Goal: Information Seeking & Learning: Learn about a topic

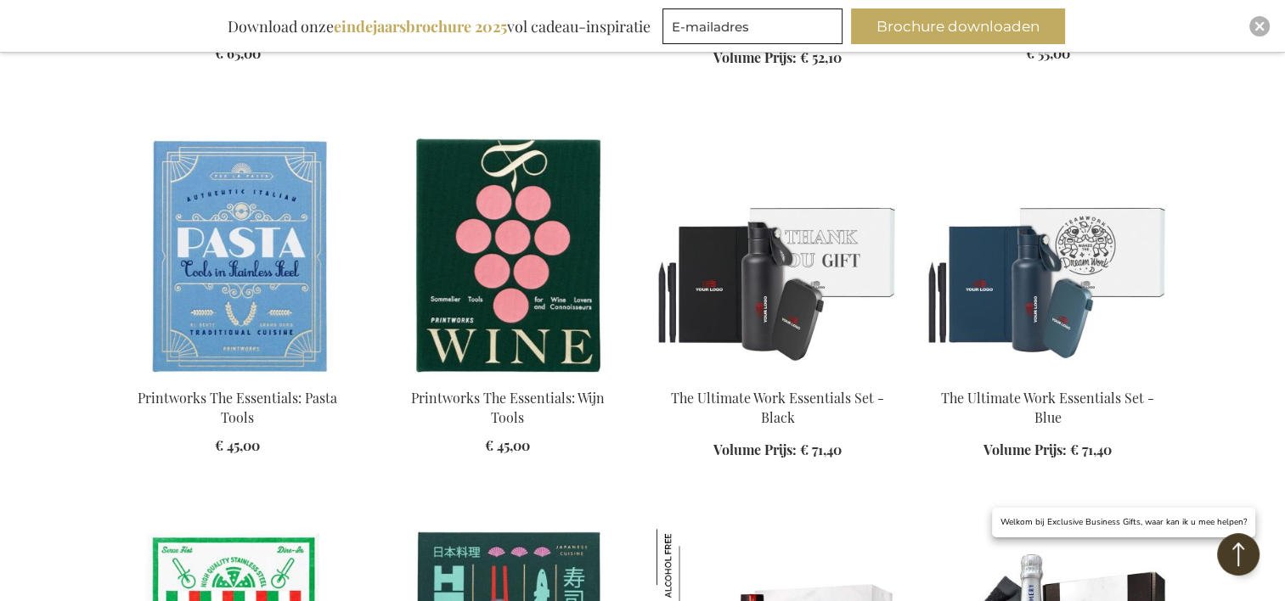
scroll to position [1242, 0]
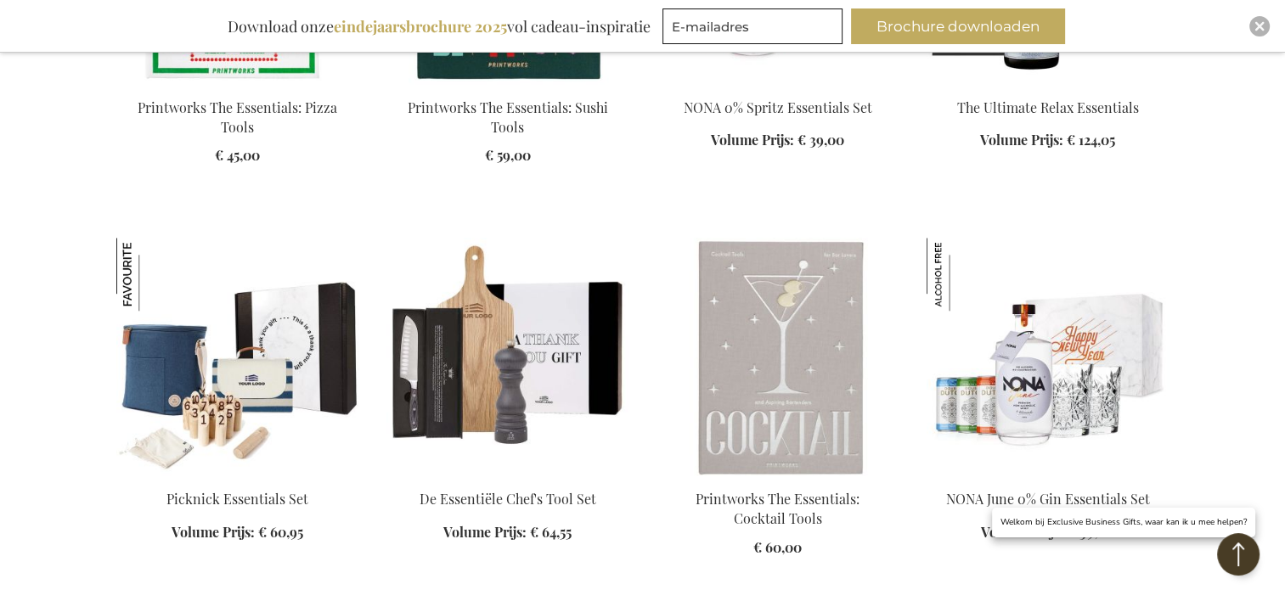
scroll to position [1836, 0]
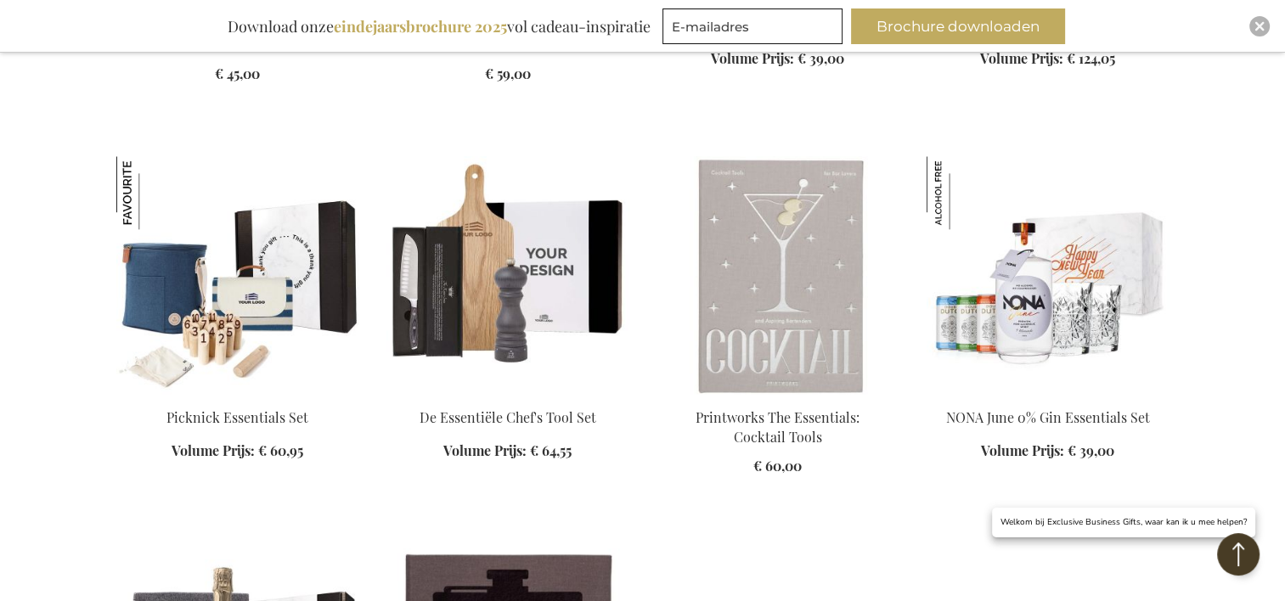
click at [544, 299] on img at bounding box center [507, 275] width 243 height 238
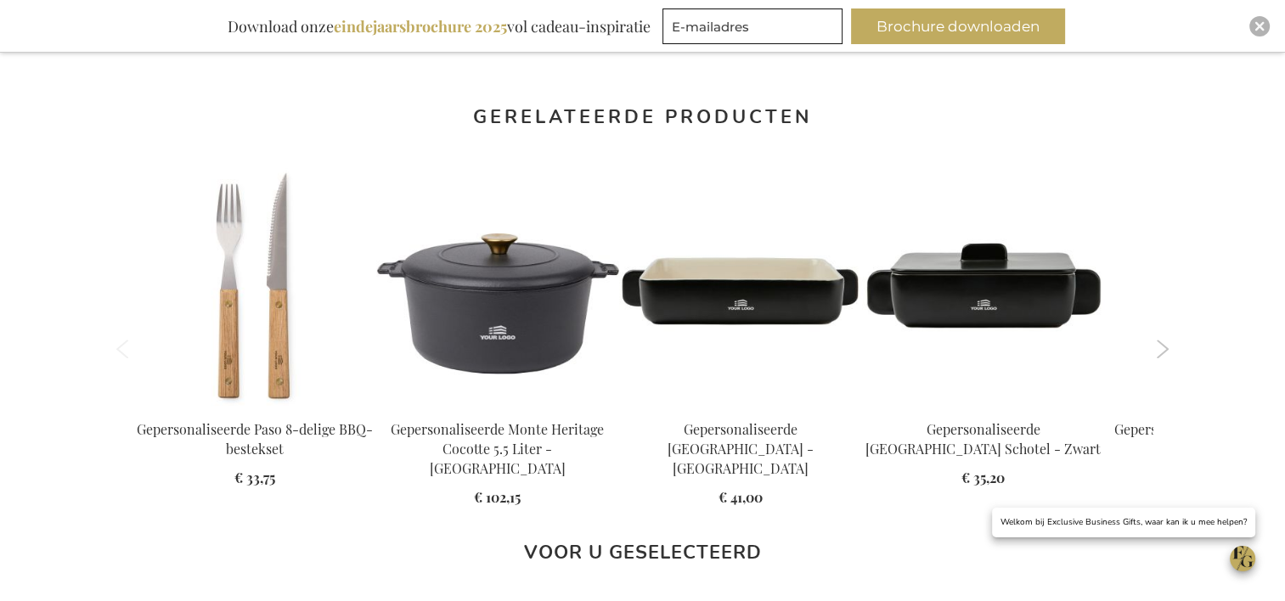
scroll to position [1411, 0]
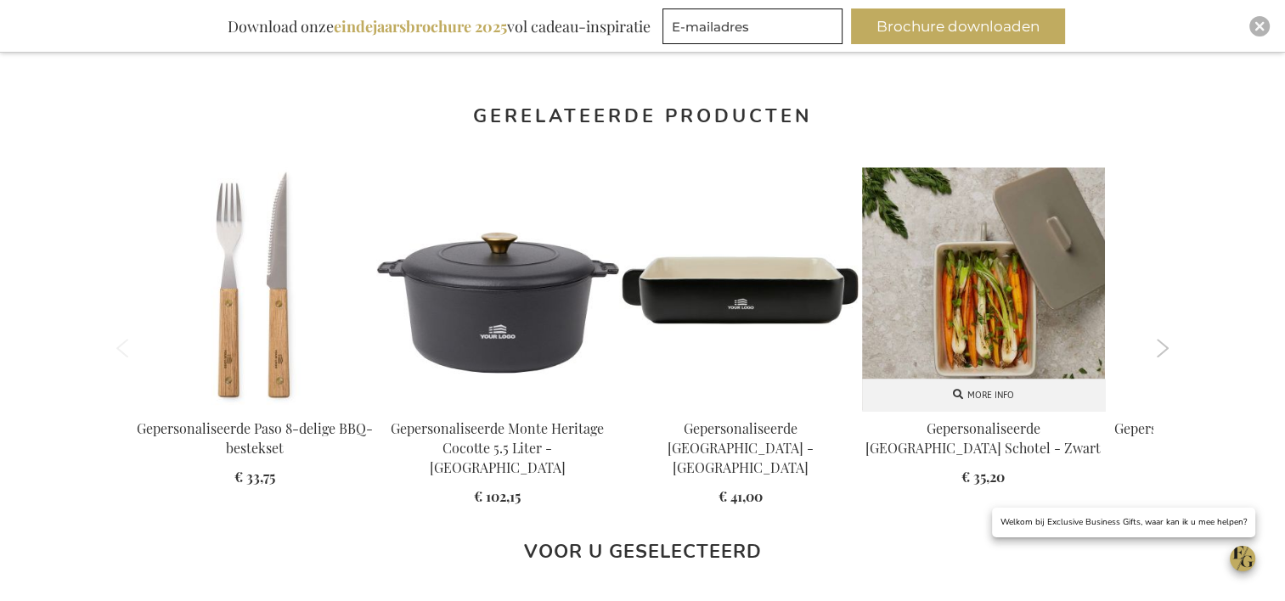
click at [999, 303] on img at bounding box center [983, 288] width 243 height 243
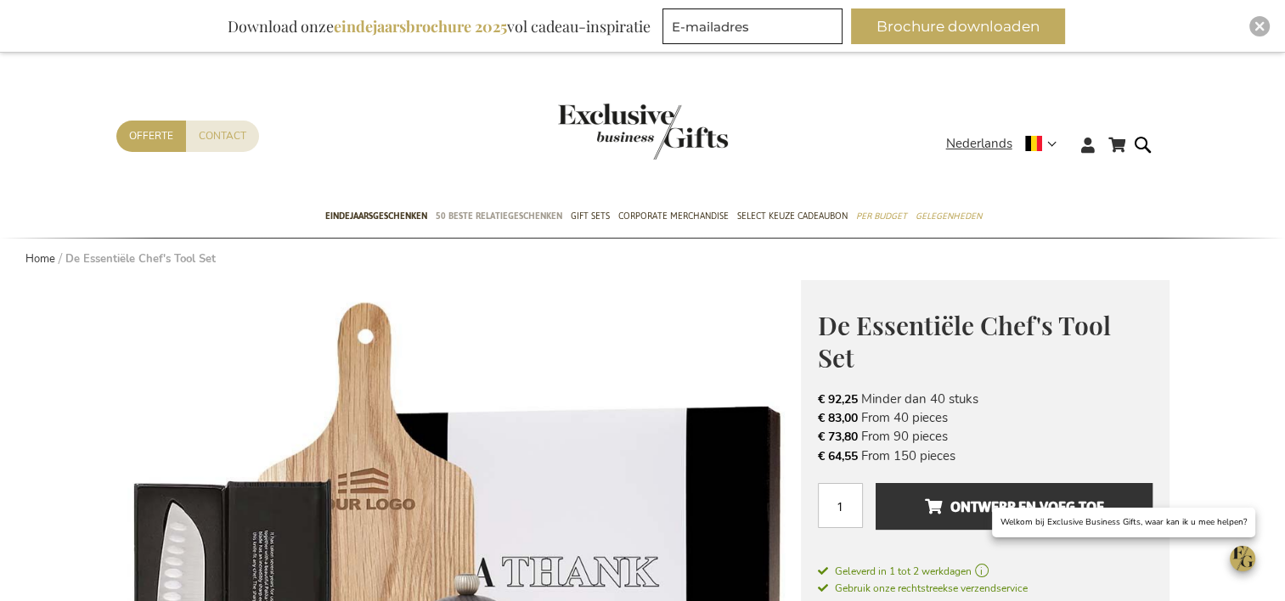
click at [496, 215] on span "50 beste relatiegeschenken" at bounding box center [499, 216] width 127 height 18
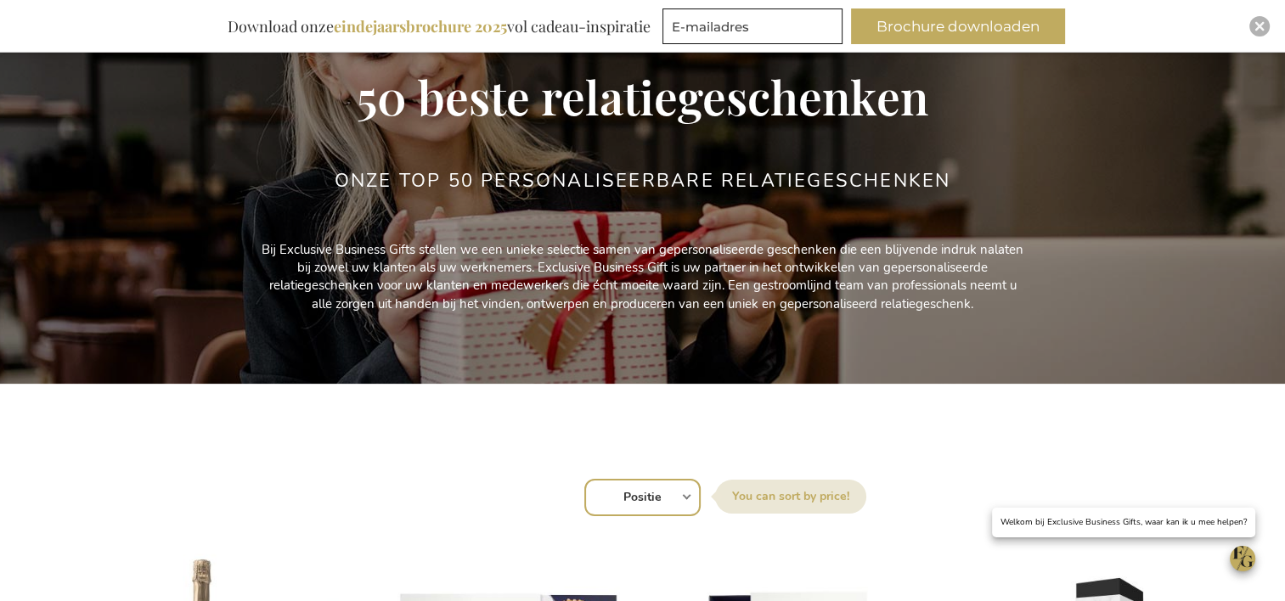
scroll to position [254, 0]
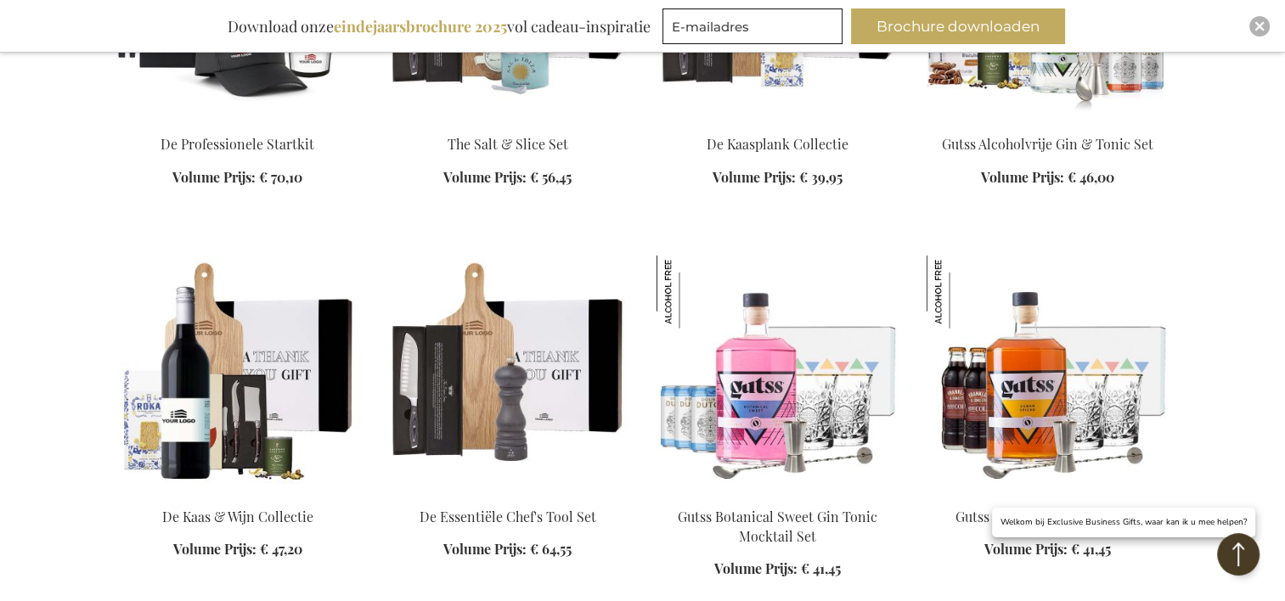
scroll to position [3991, 0]
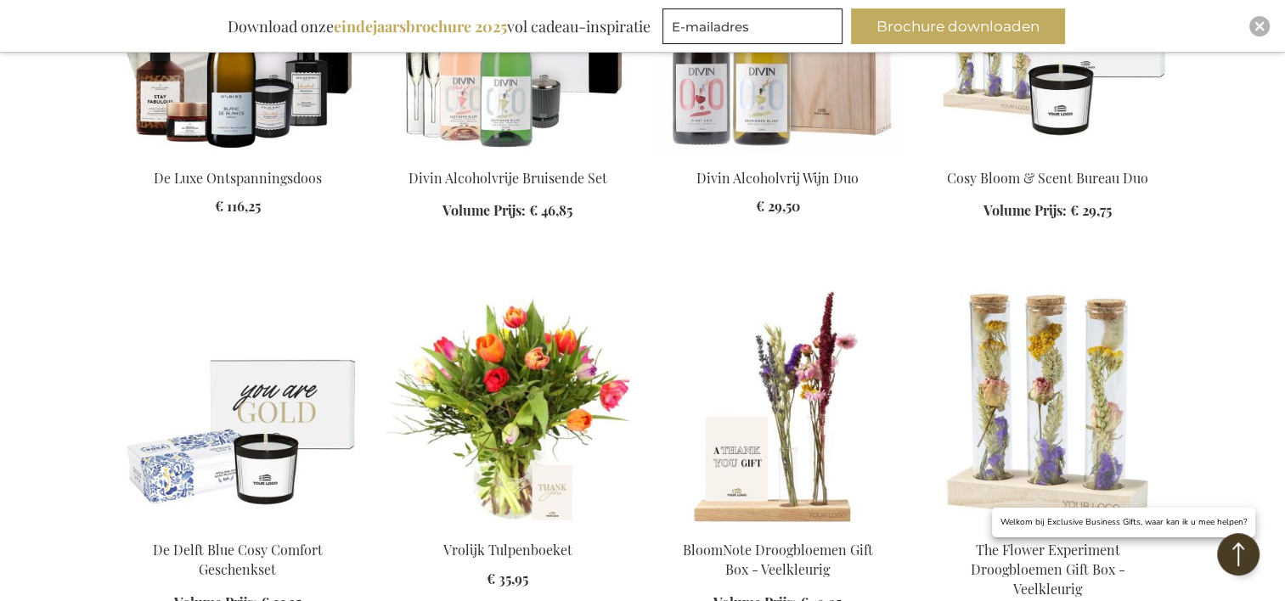
scroll to position [5095, 0]
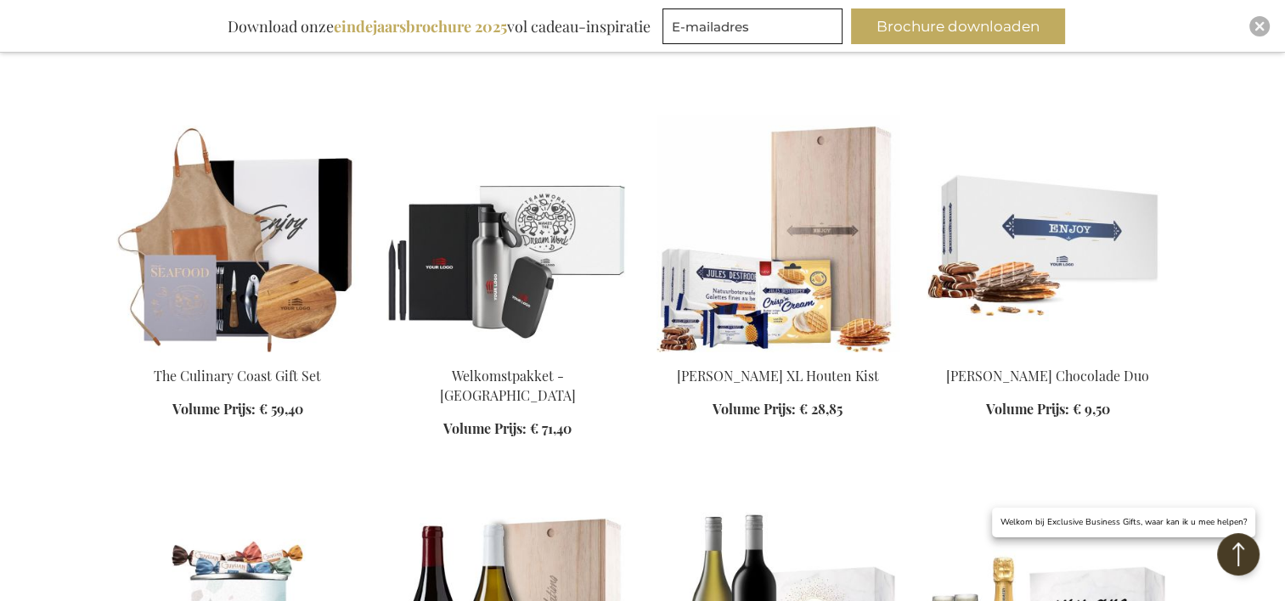
scroll to position [6029, 0]
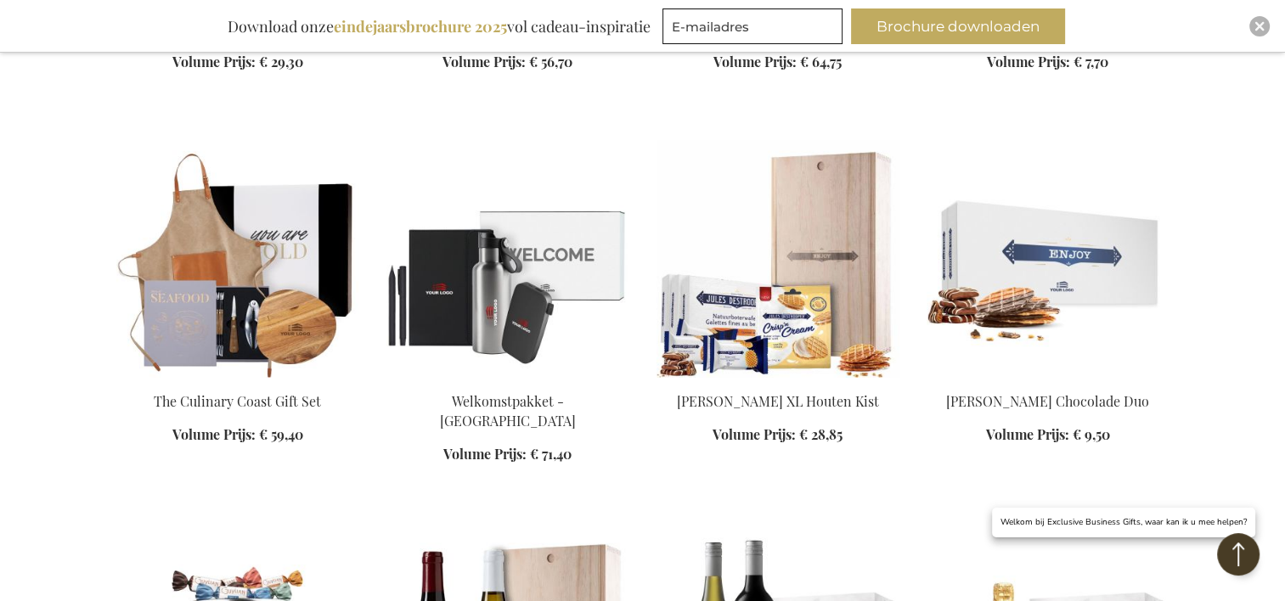
click at [281, 285] on img at bounding box center [237, 259] width 243 height 238
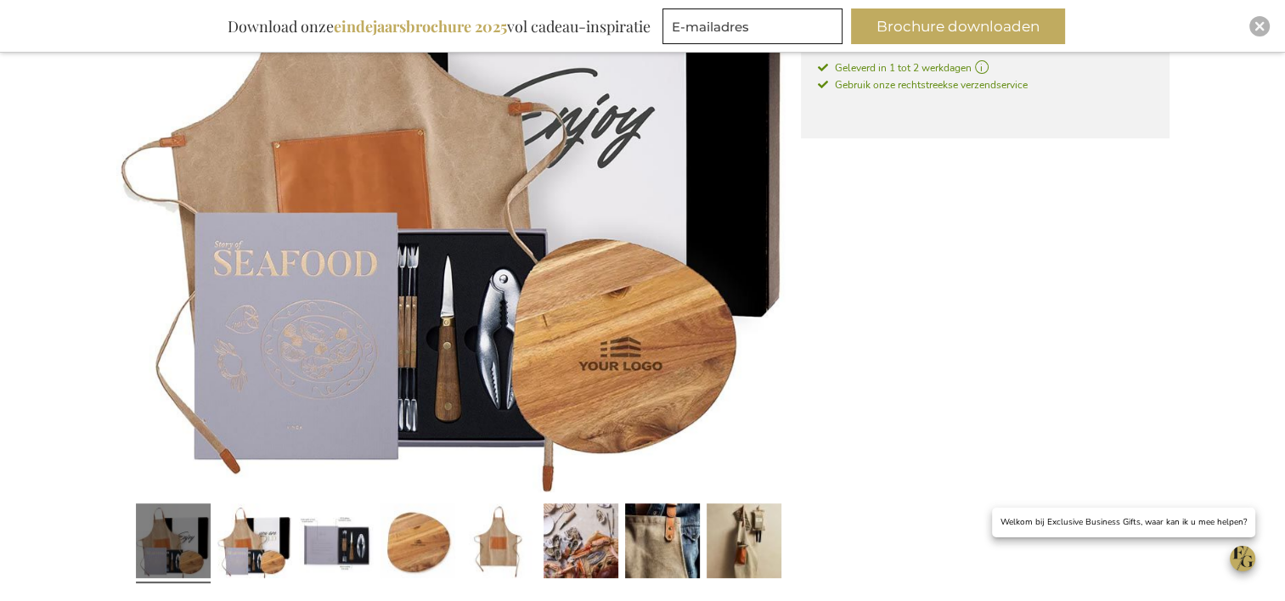
scroll to position [562, 0]
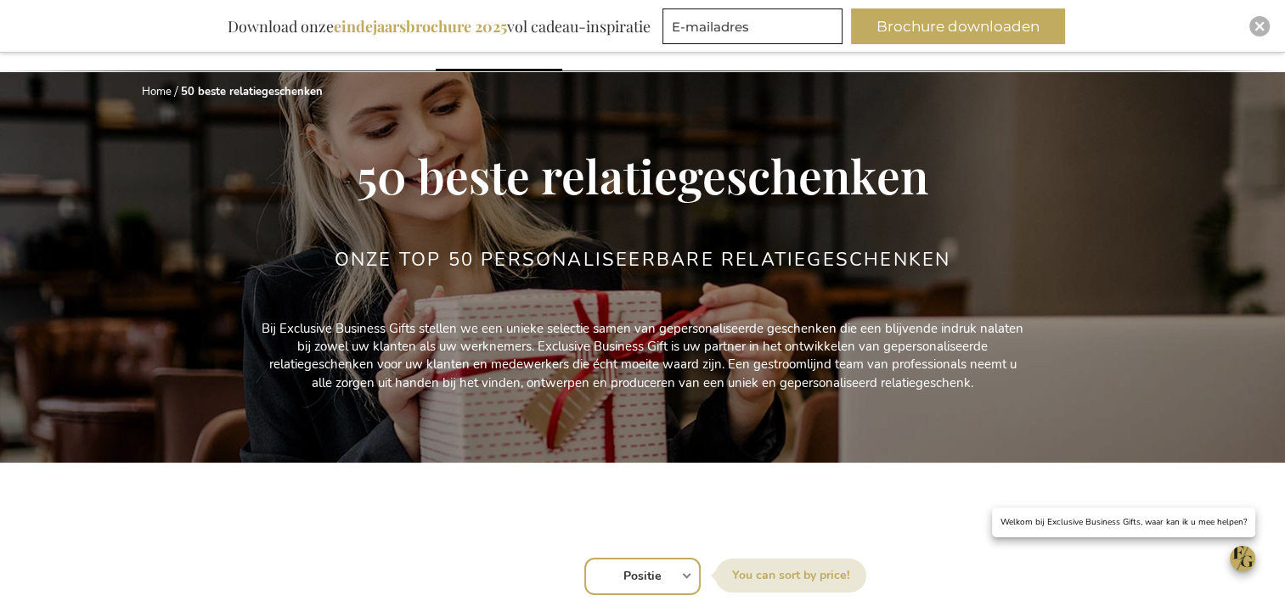
scroll to position [354, 0]
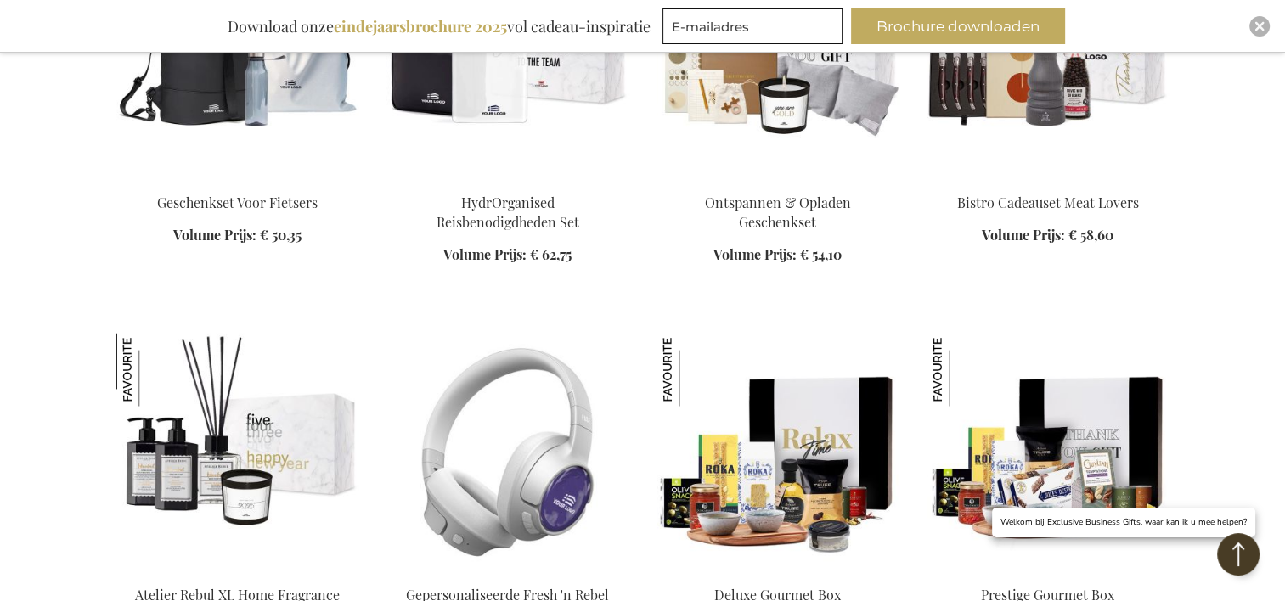
scroll to position [3049, 0]
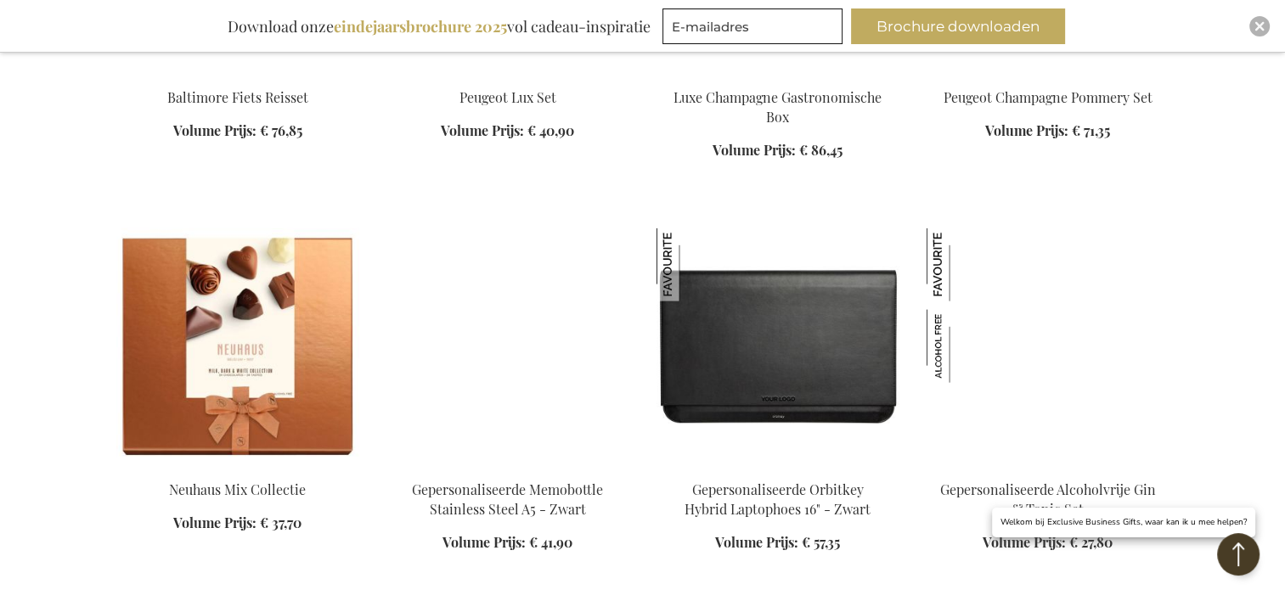
scroll to position [3813, 0]
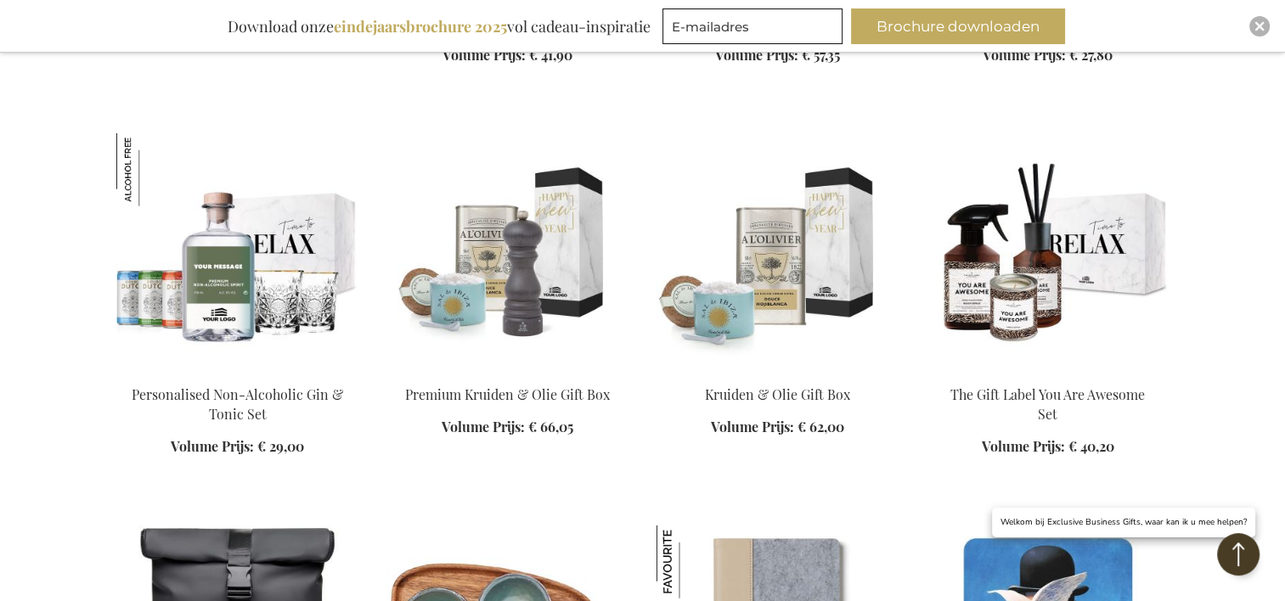
scroll to position [4322, 0]
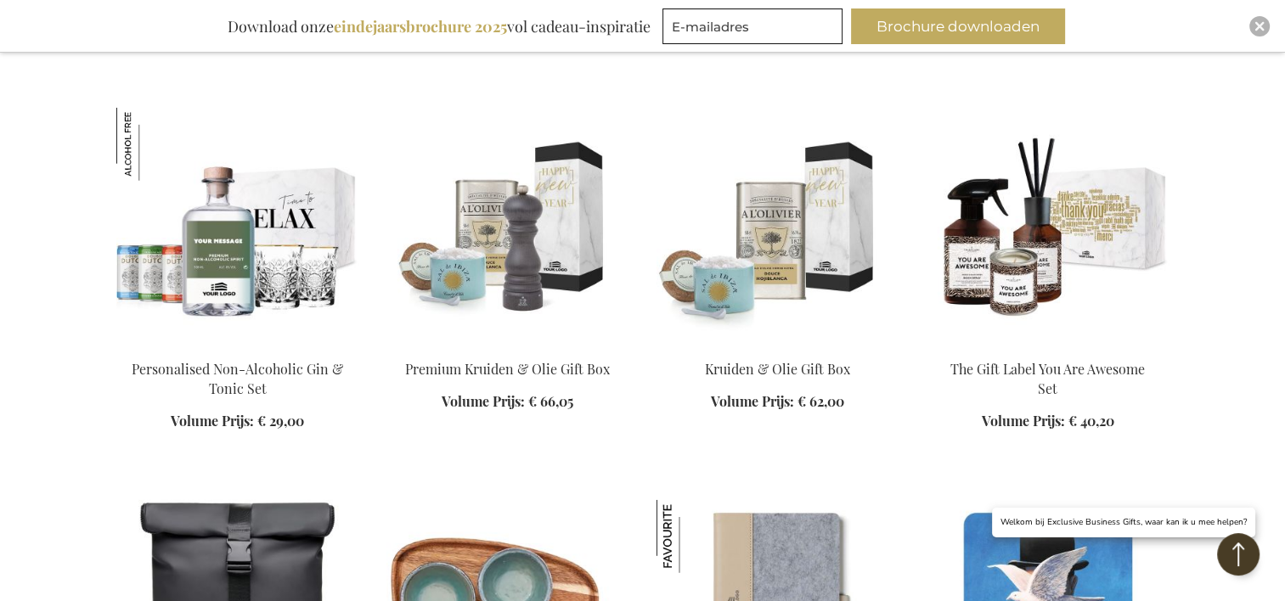
click at [1047, 210] on img at bounding box center [1047, 227] width 243 height 238
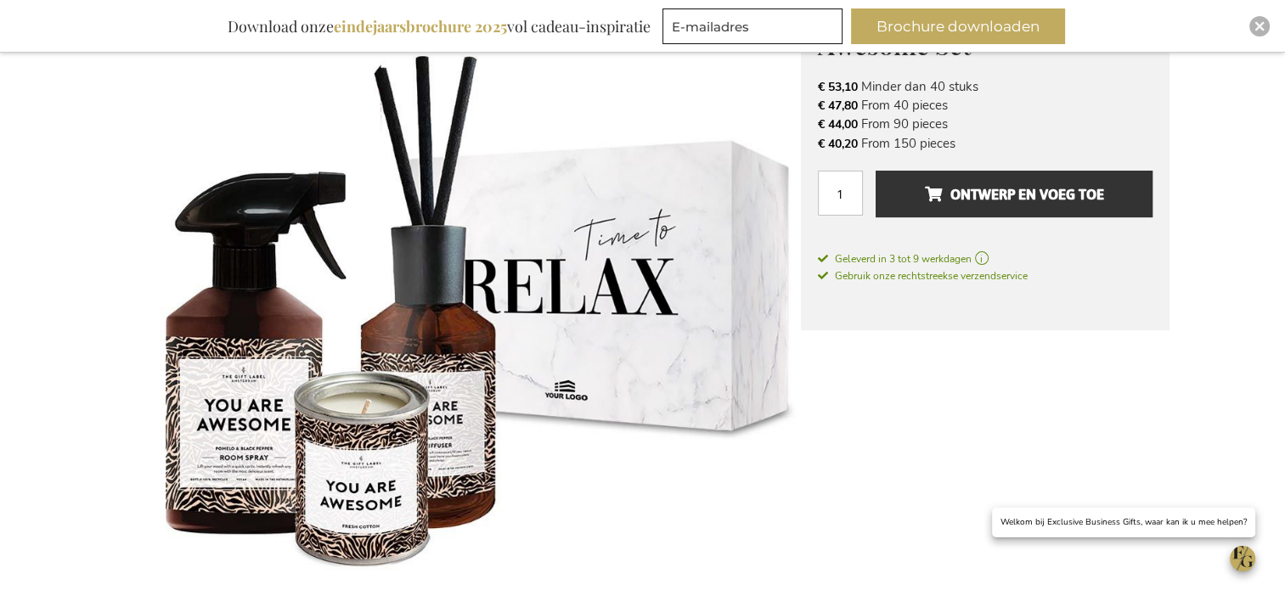
scroll to position [285, 0]
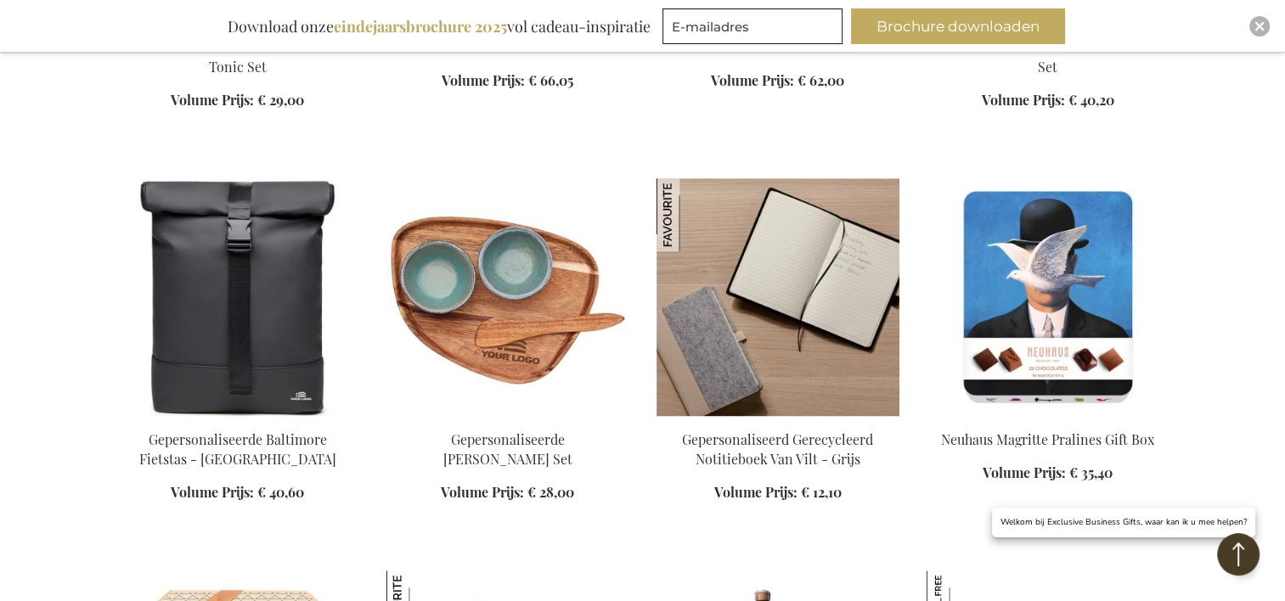
scroll to position [1160, 0]
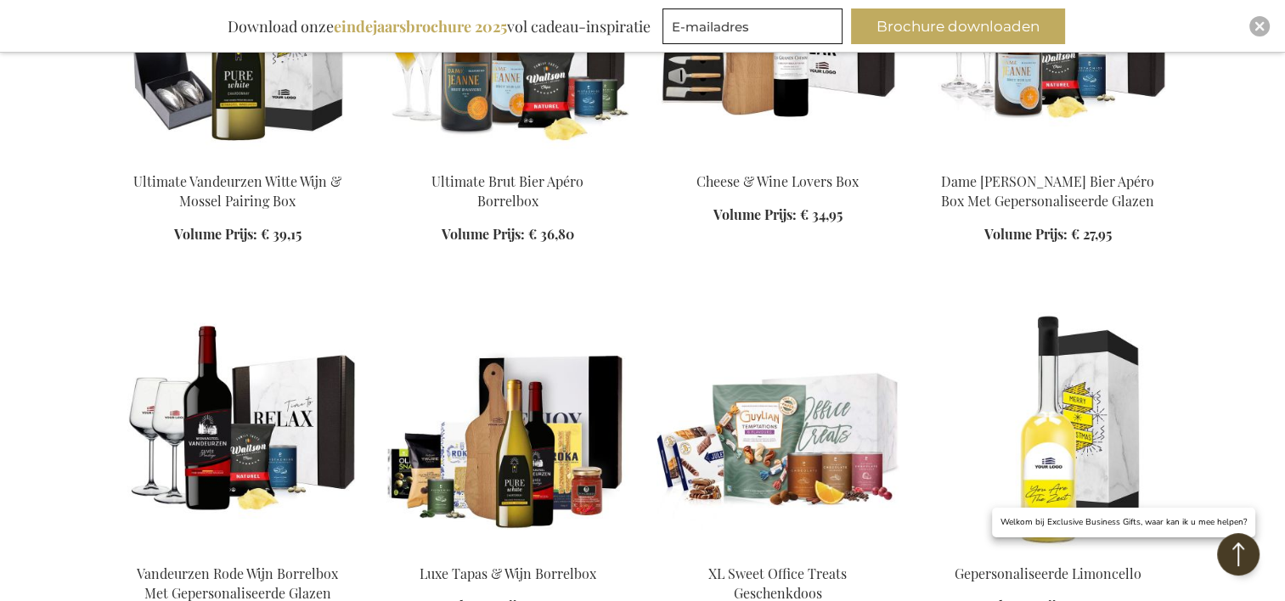
scroll to position [4132, 0]
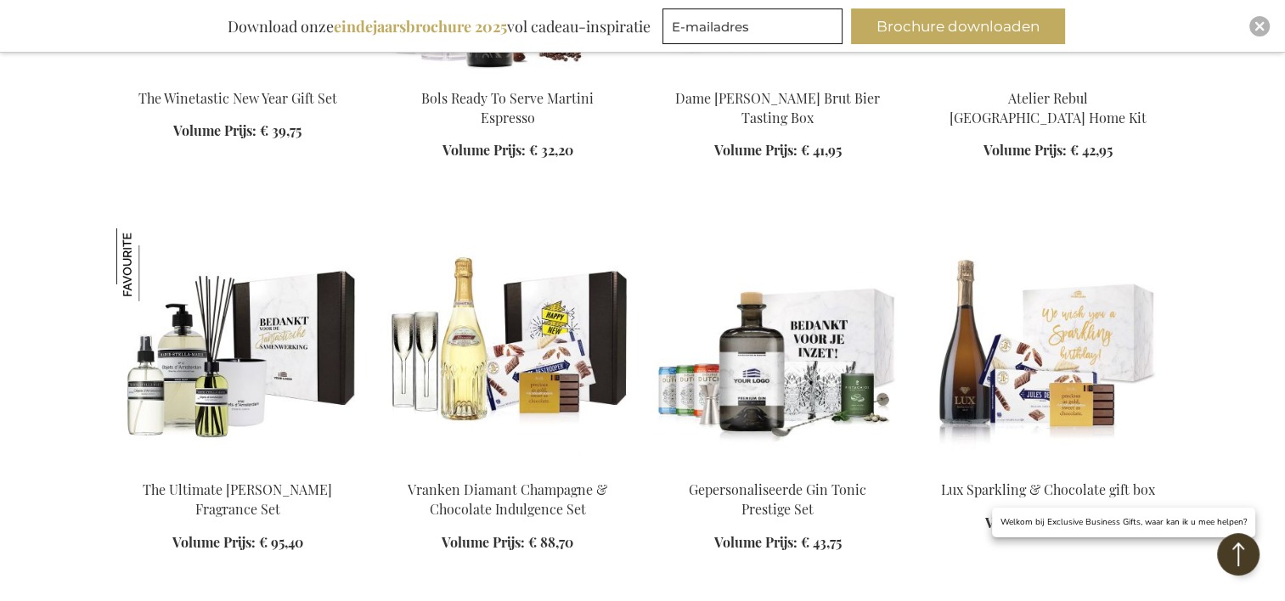
scroll to position [5406, 0]
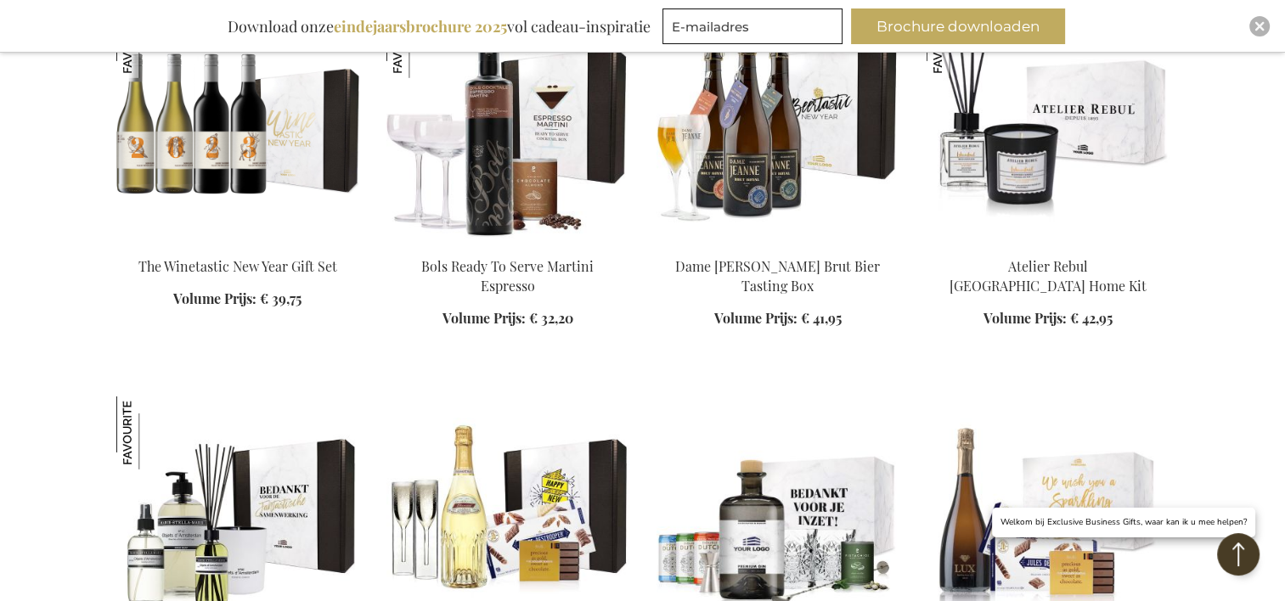
scroll to position [4981, 0]
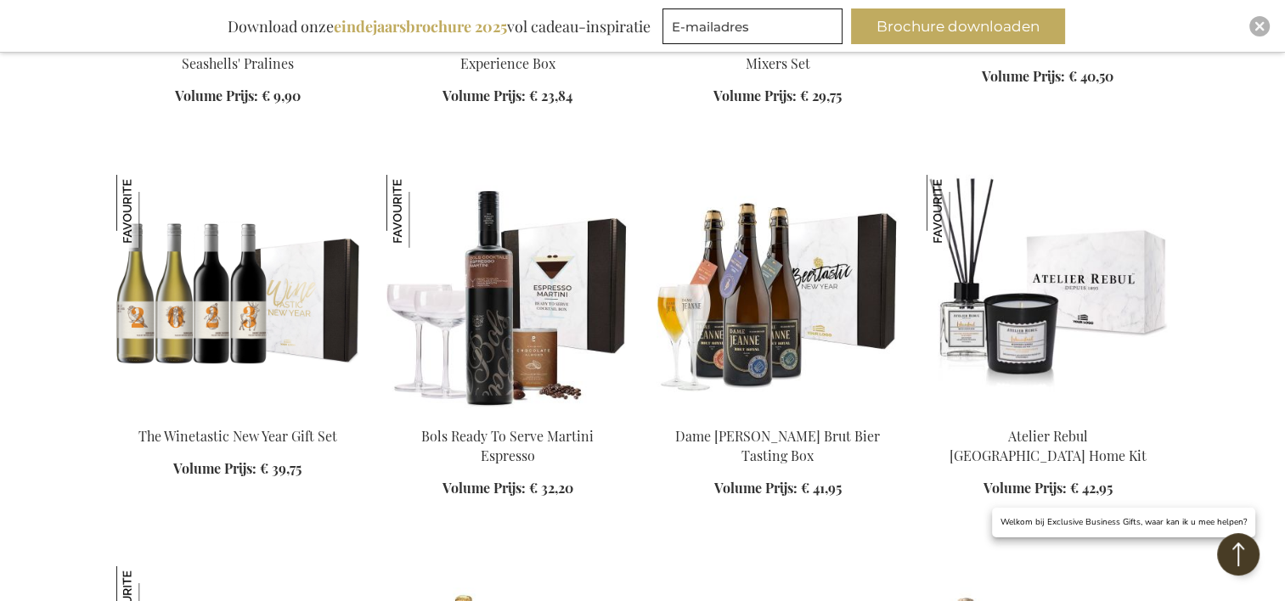
click at [1024, 333] on img at bounding box center [1047, 294] width 243 height 238
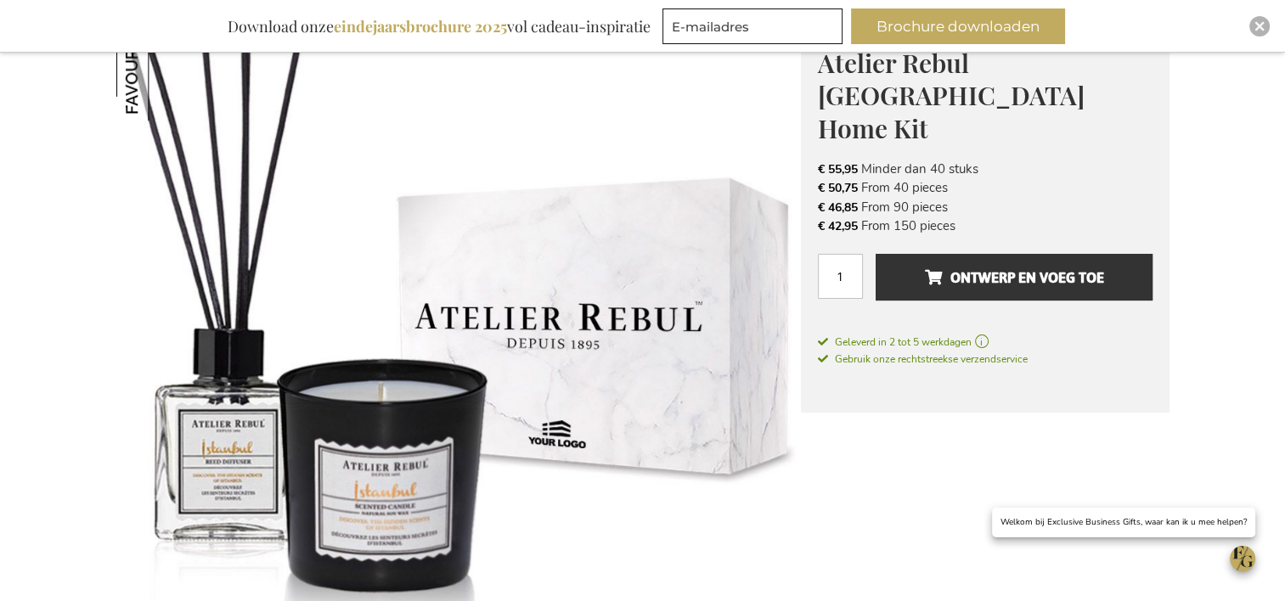
scroll to position [255, 0]
